Goal: Obtain resource: Obtain resource

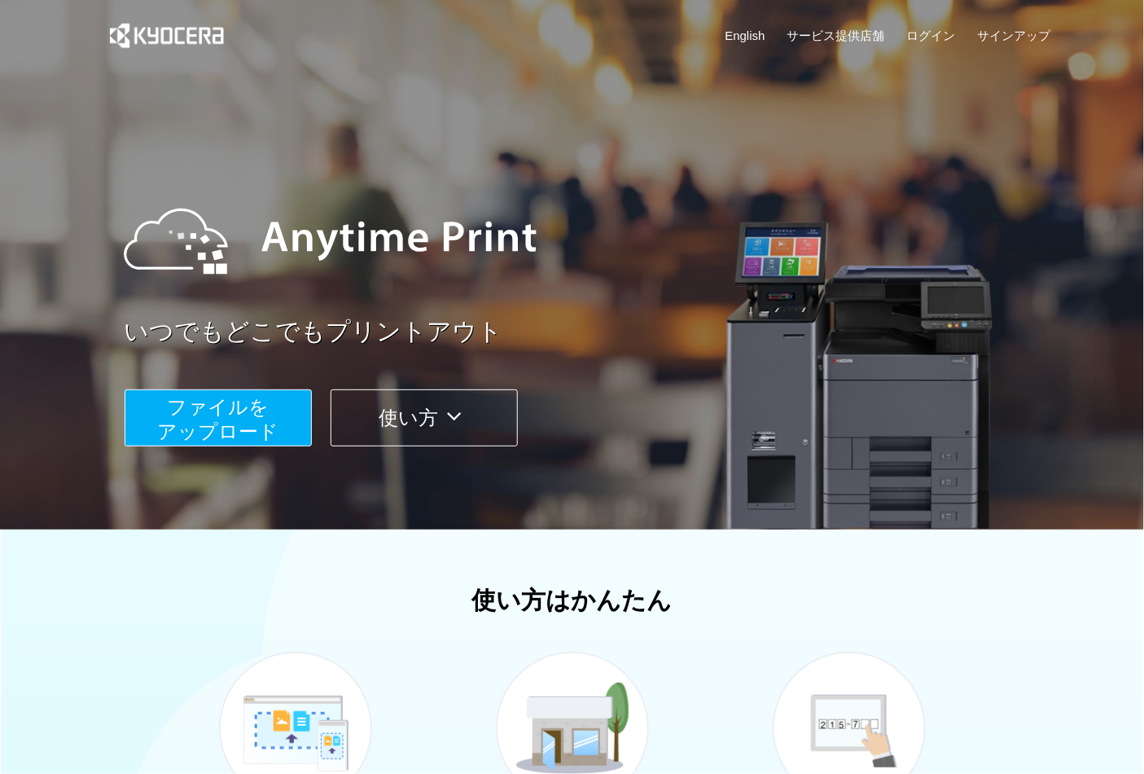
click at [258, 422] on span "ファイルを ​​アップロード" at bounding box center [217, 419] width 121 height 46
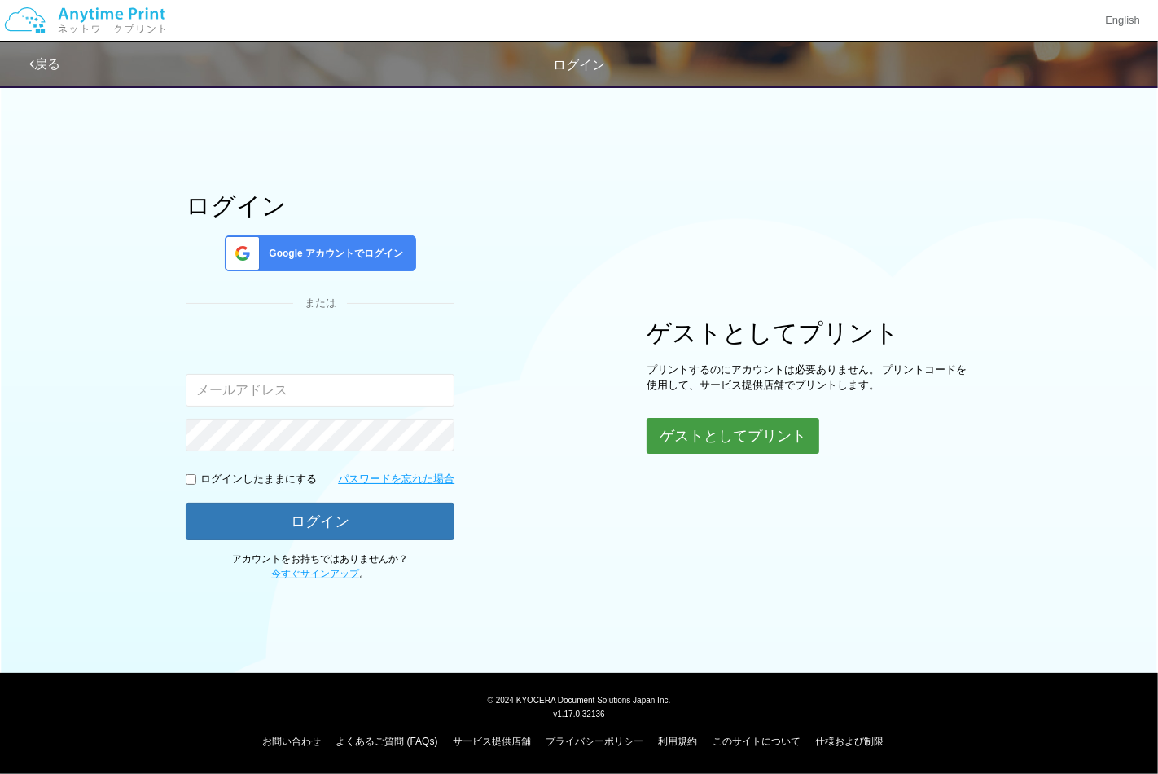
click at [758, 433] on button "ゲストとしてプリント" at bounding box center [733, 436] width 173 height 36
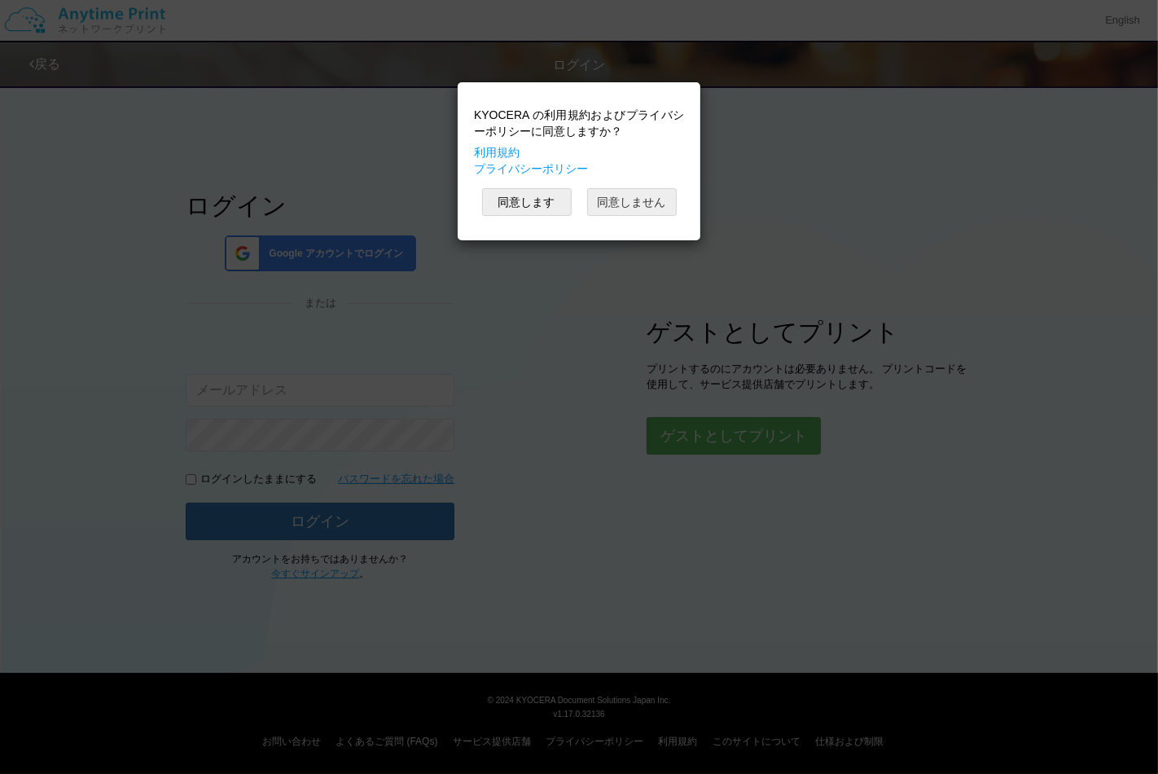
click at [640, 214] on button "同意しません" at bounding box center [632, 202] width 90 height 28
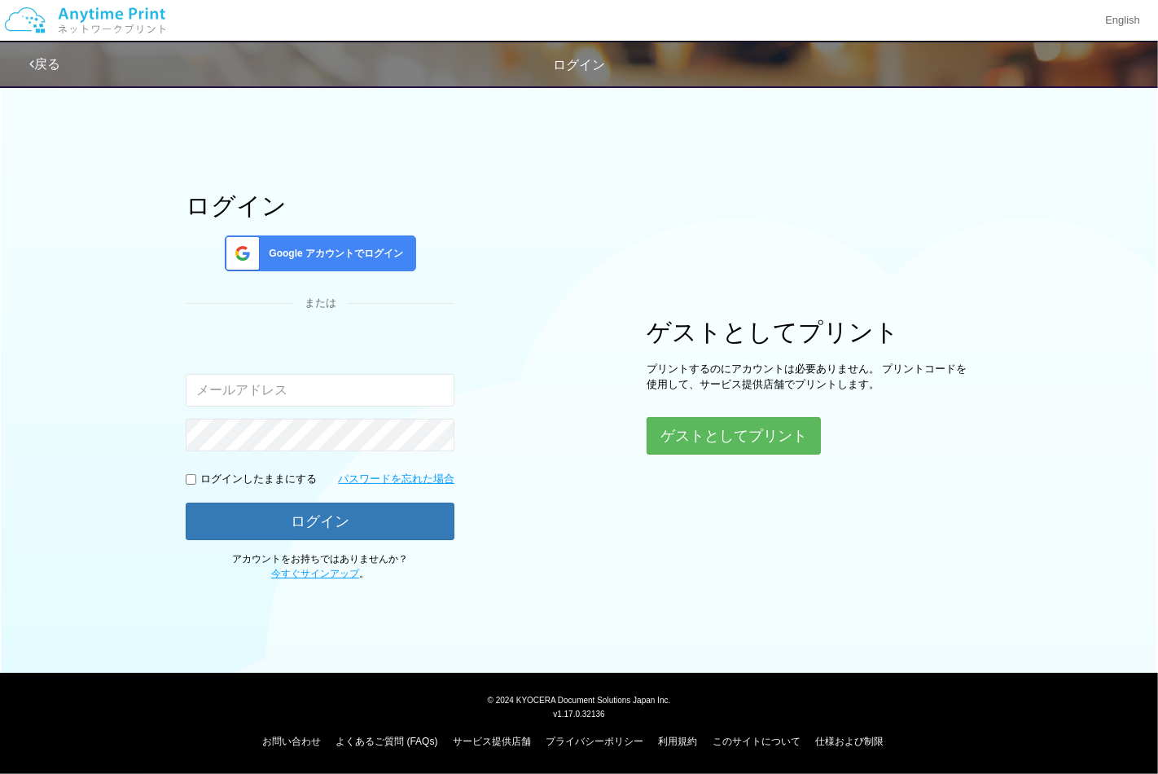
click at [315, 241] on div "Google アカウントでログイン" at bounding box center [320, 253] width 191 height 36
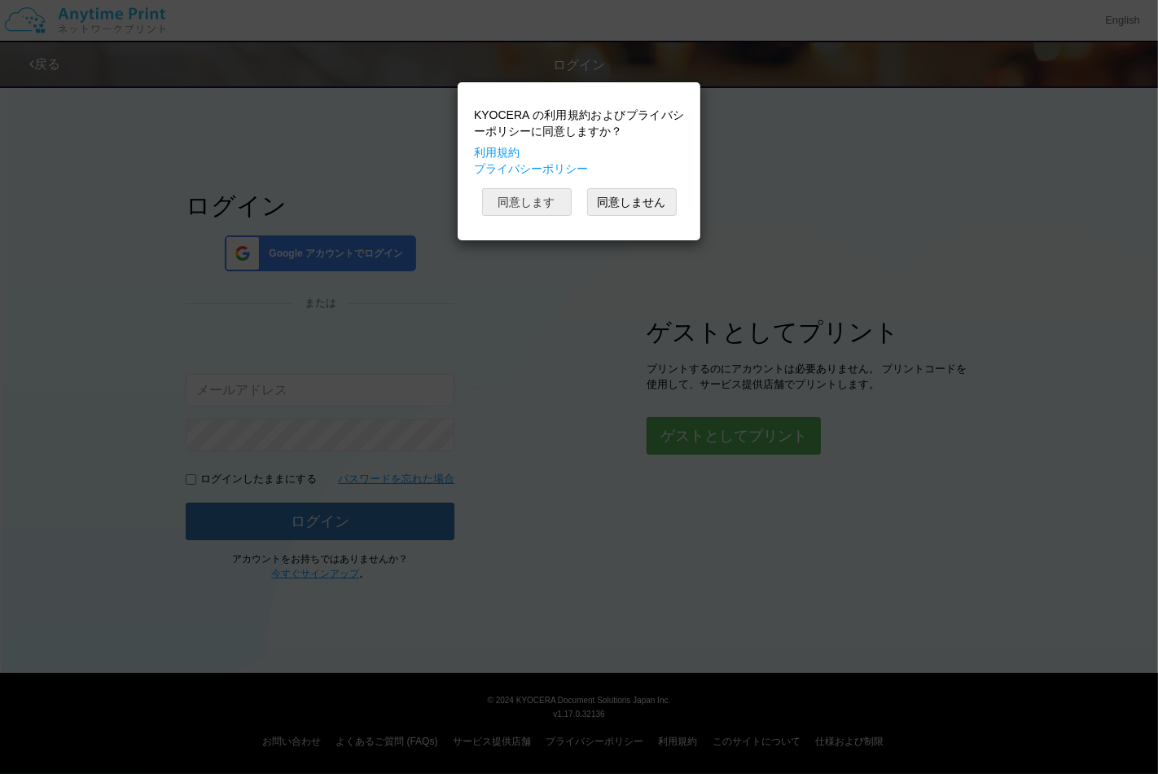
click at [543, 209] on button "同意します" at bounding box center [527, 202] width 90 height 28
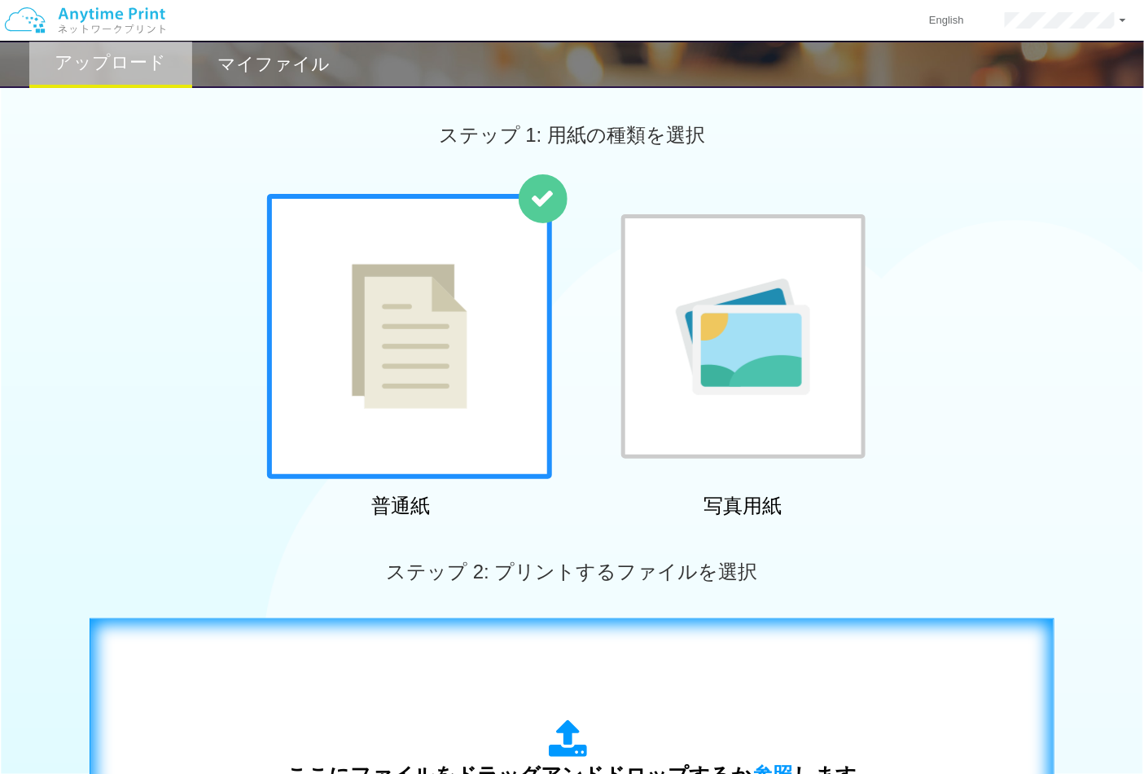
scroll to position [465, 0]
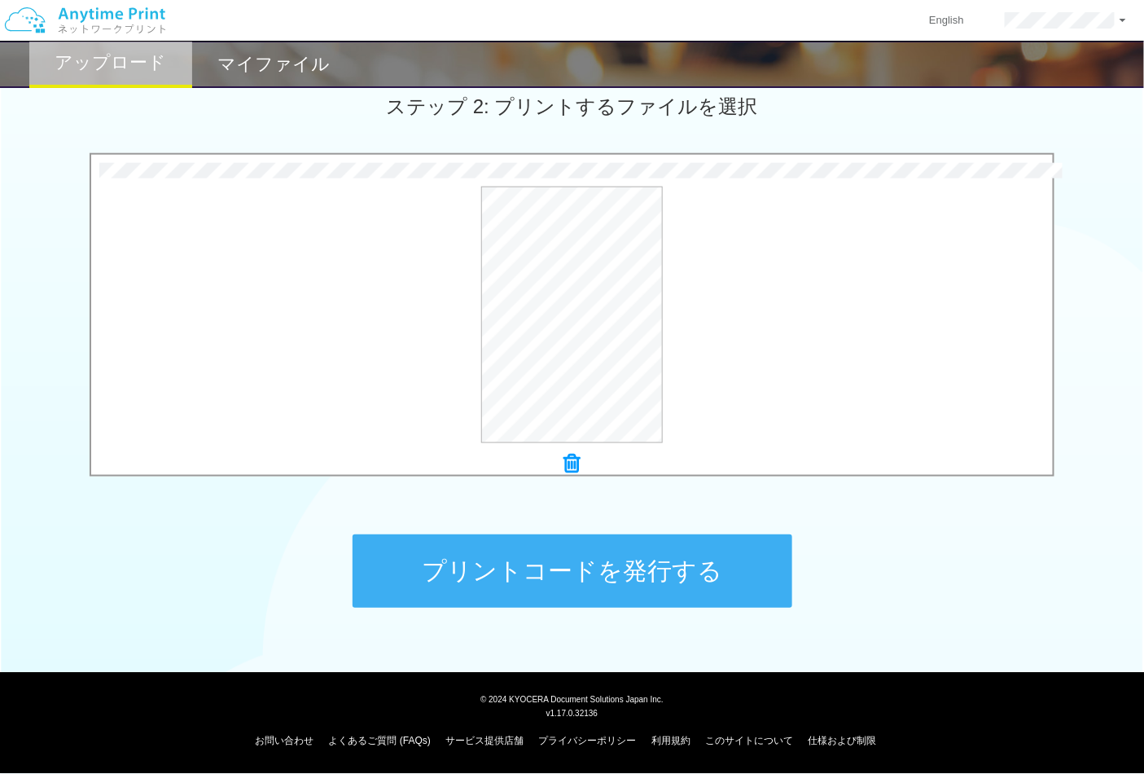
click at [717, 539] on button "プリントコードを発行する" at bounding box center [573, 570] width 440 height 73
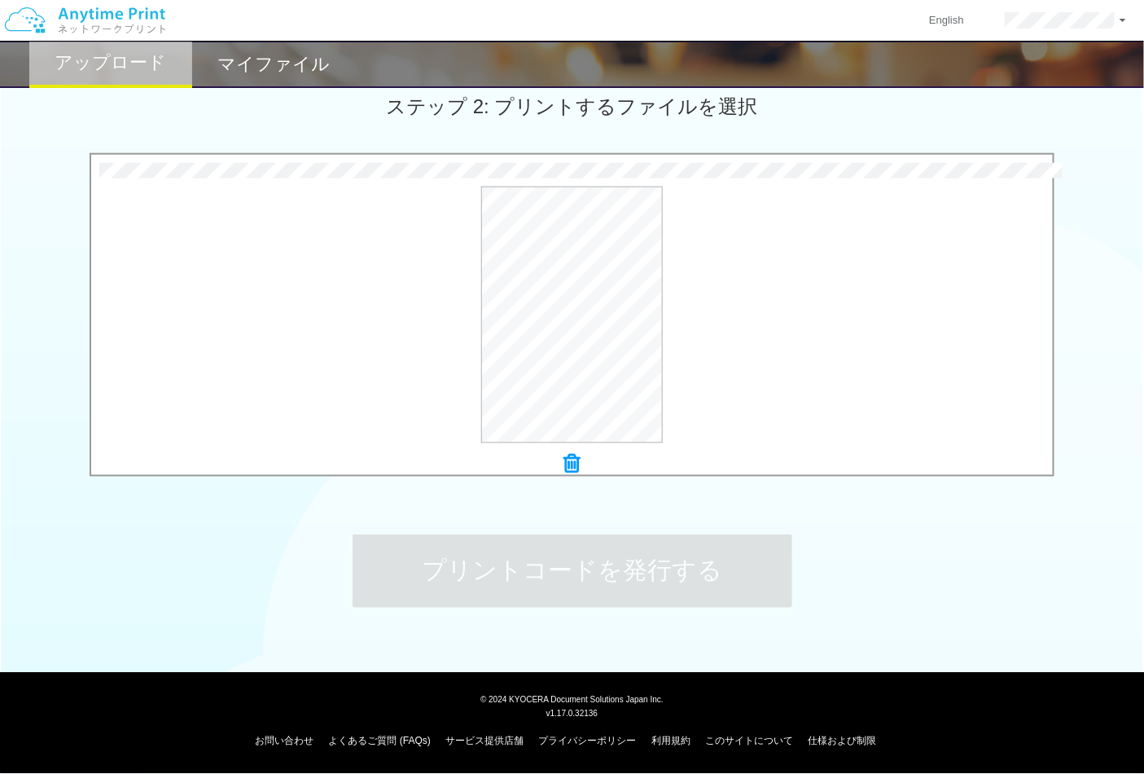
scroll to position [0, 0]
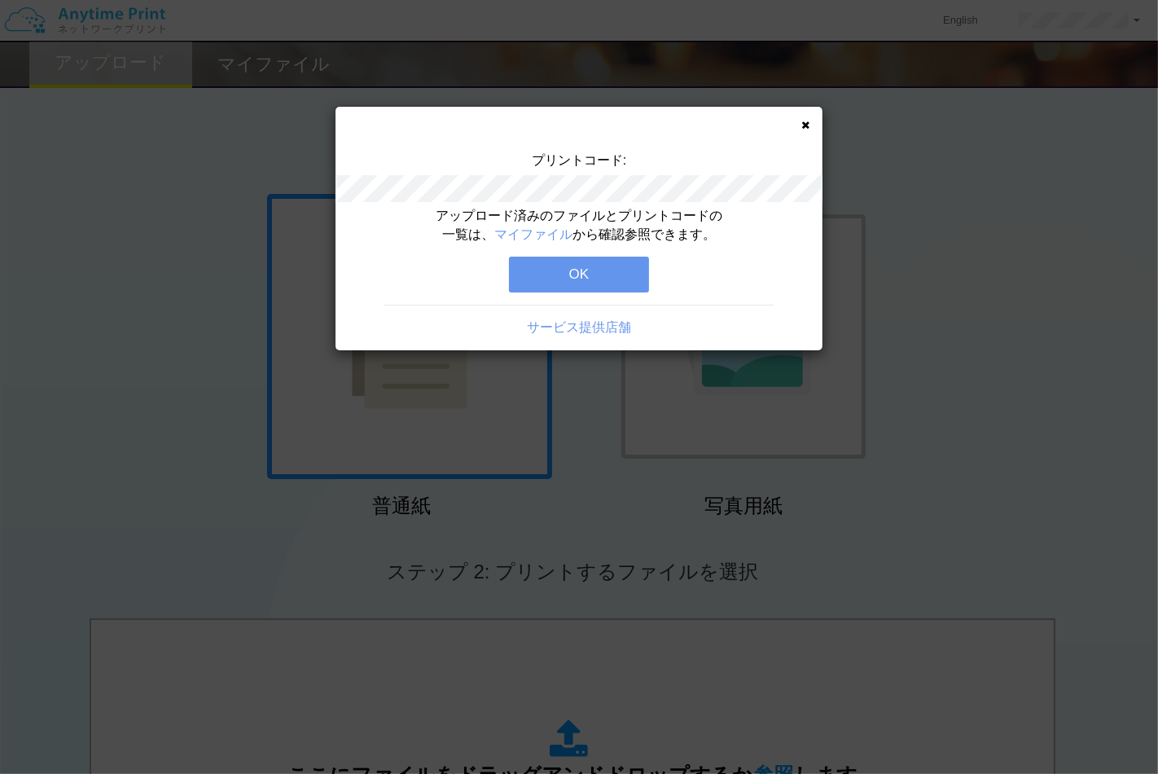
click at [581, 269] on button "OK" at bounding box center [579, 275] width 140 height 36
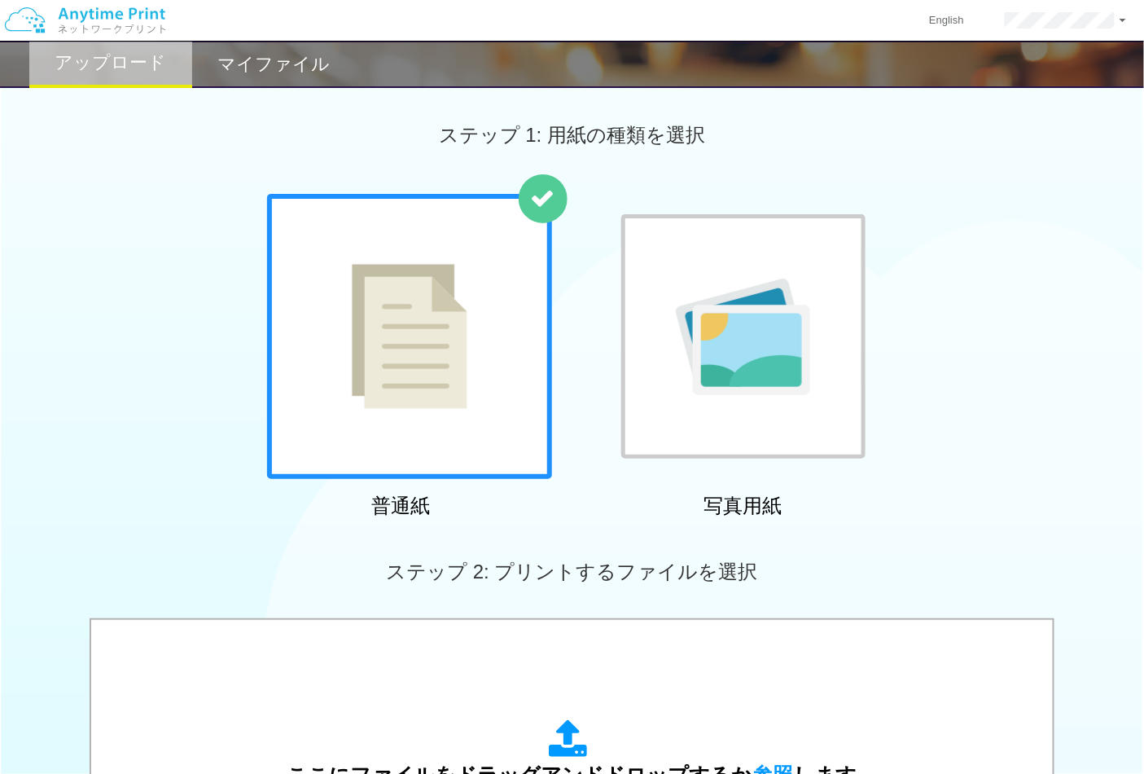
click at [253, 79] on div "マイファイル" at bounding box center [273, 64] width 163 height 47
